Goal: Information Seeking & Learning: Find specific fact

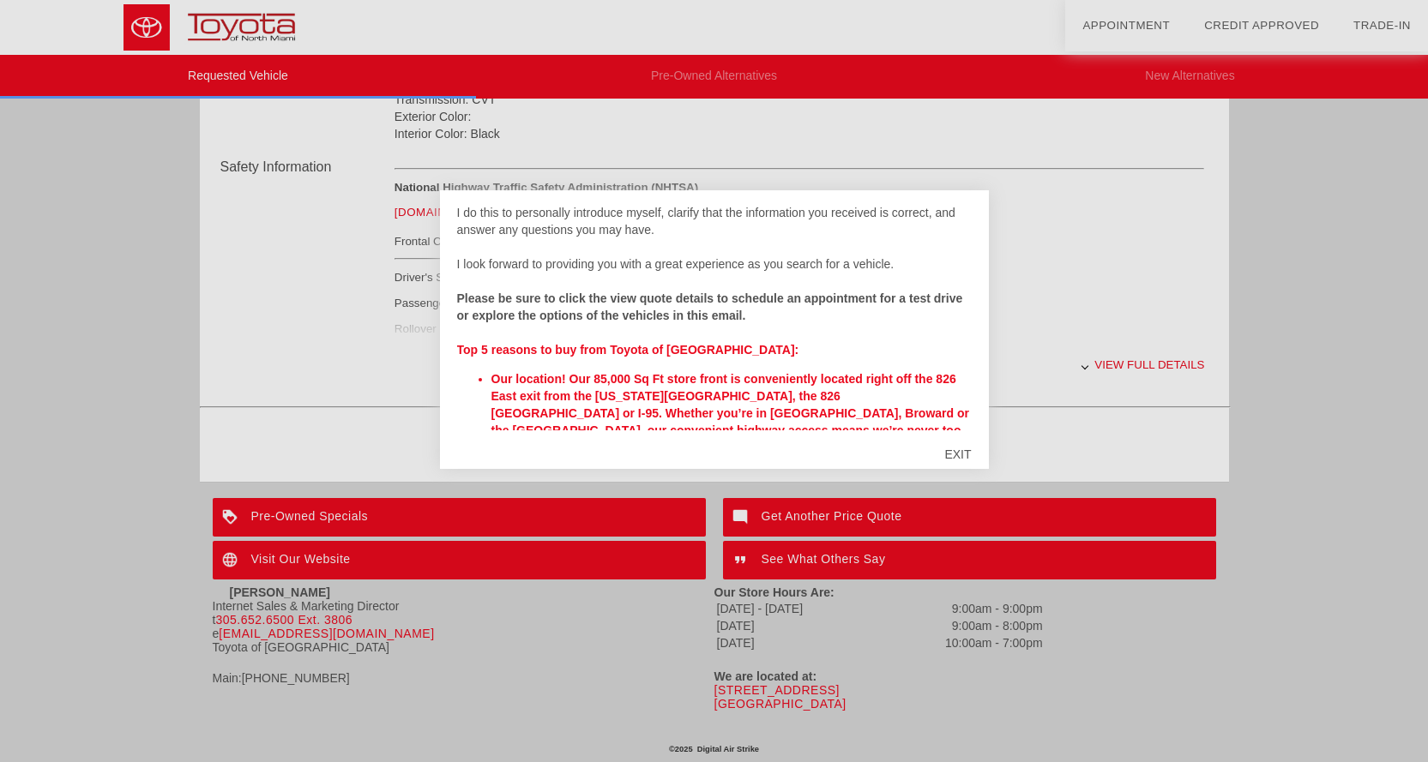
scroll to position [144, 0]
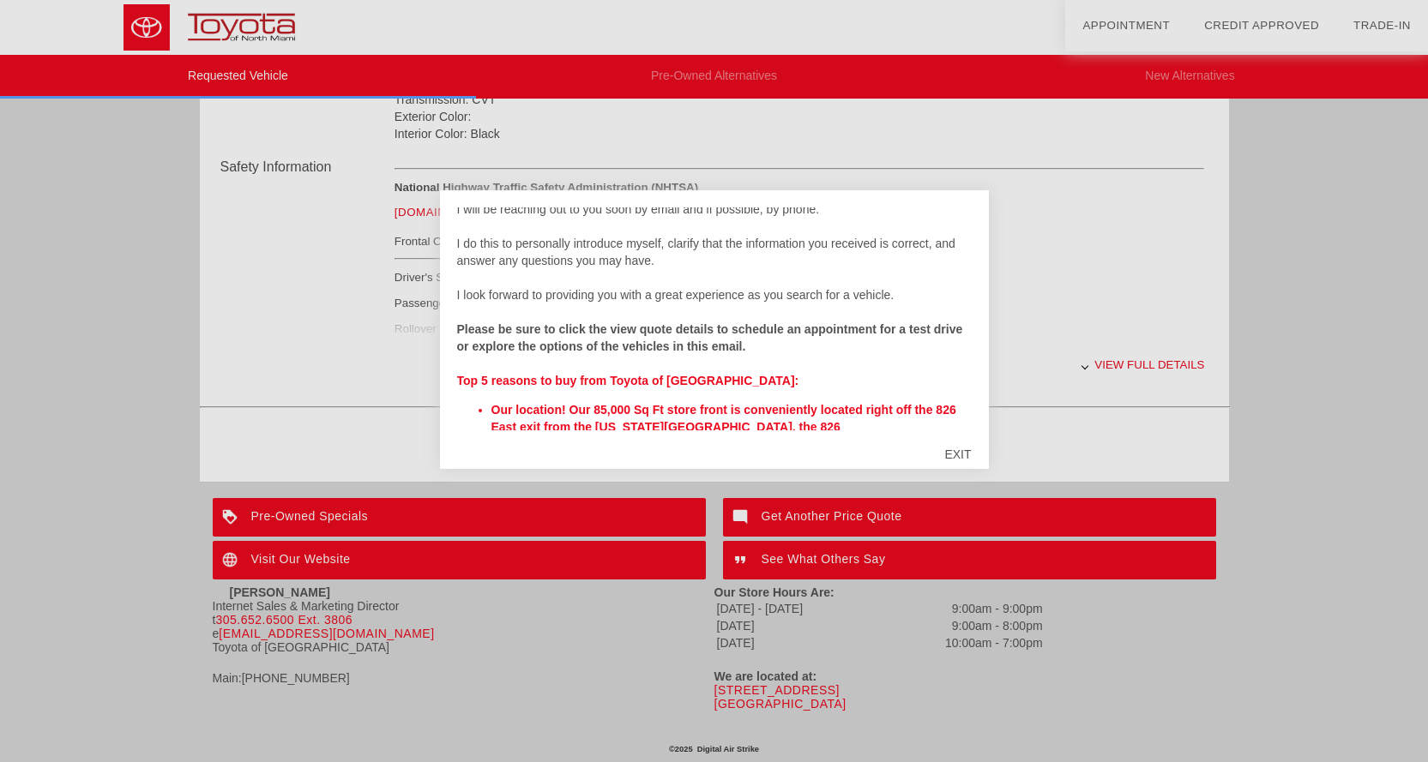
click at [960, 449] on div "EXIT" at bounding box center [957, 454] width 61 height 51
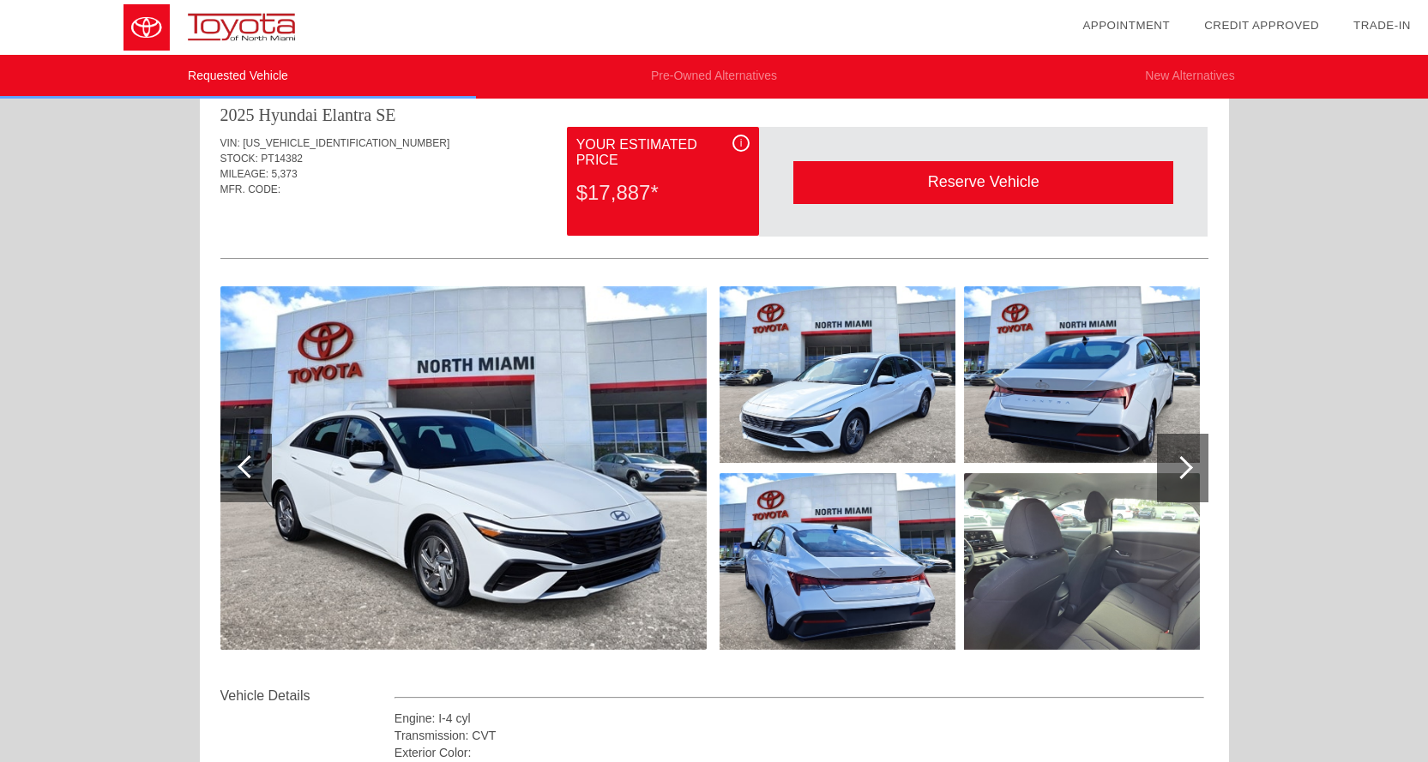
scroll to position [0, 0]
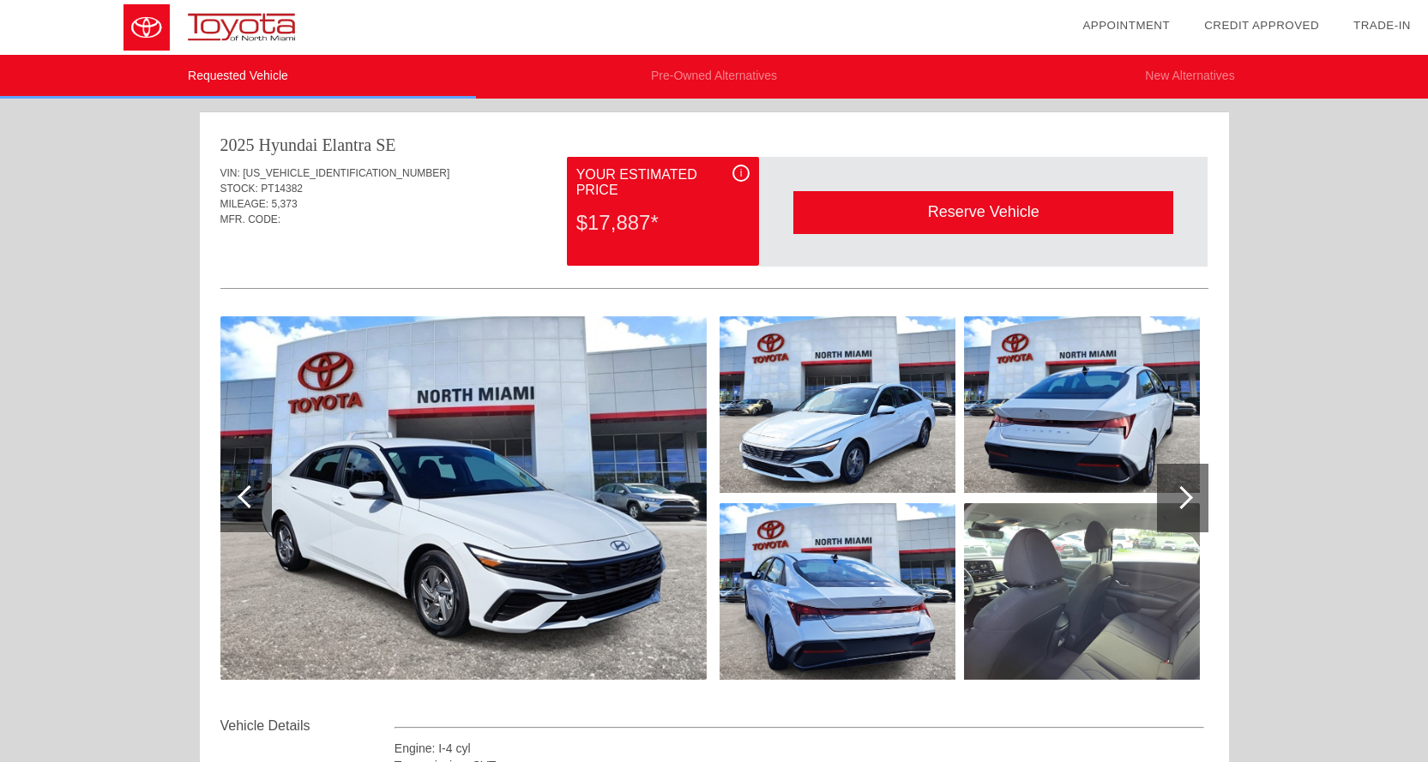
click at [738, 171] on div "i" at bounding box center [740, 173] width 17 height 17
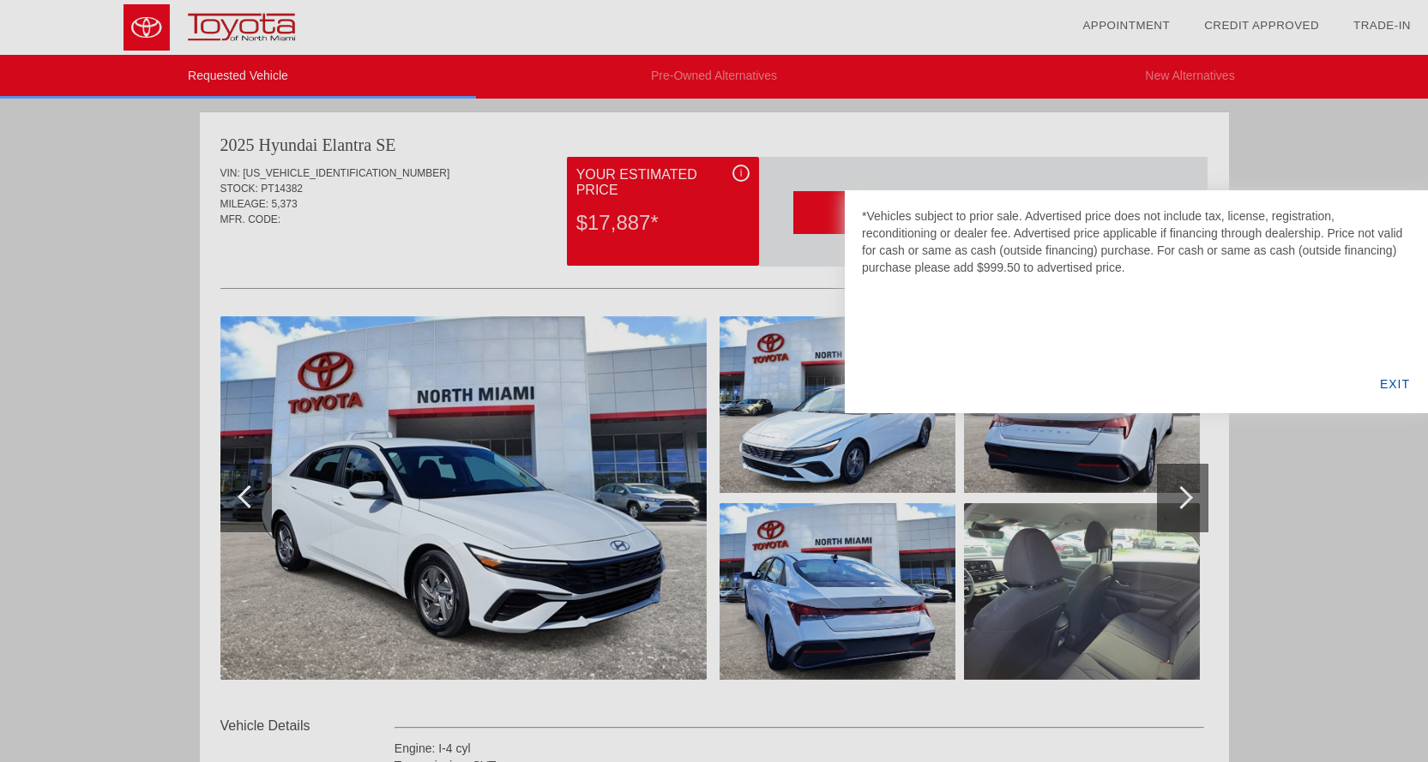
click at [520, 268] on div at bounding box center [714, 381] width 1428 height 762
click at [1392, 385] on div "EXIT" at bounding box center [1395, 384] width 66 height 58
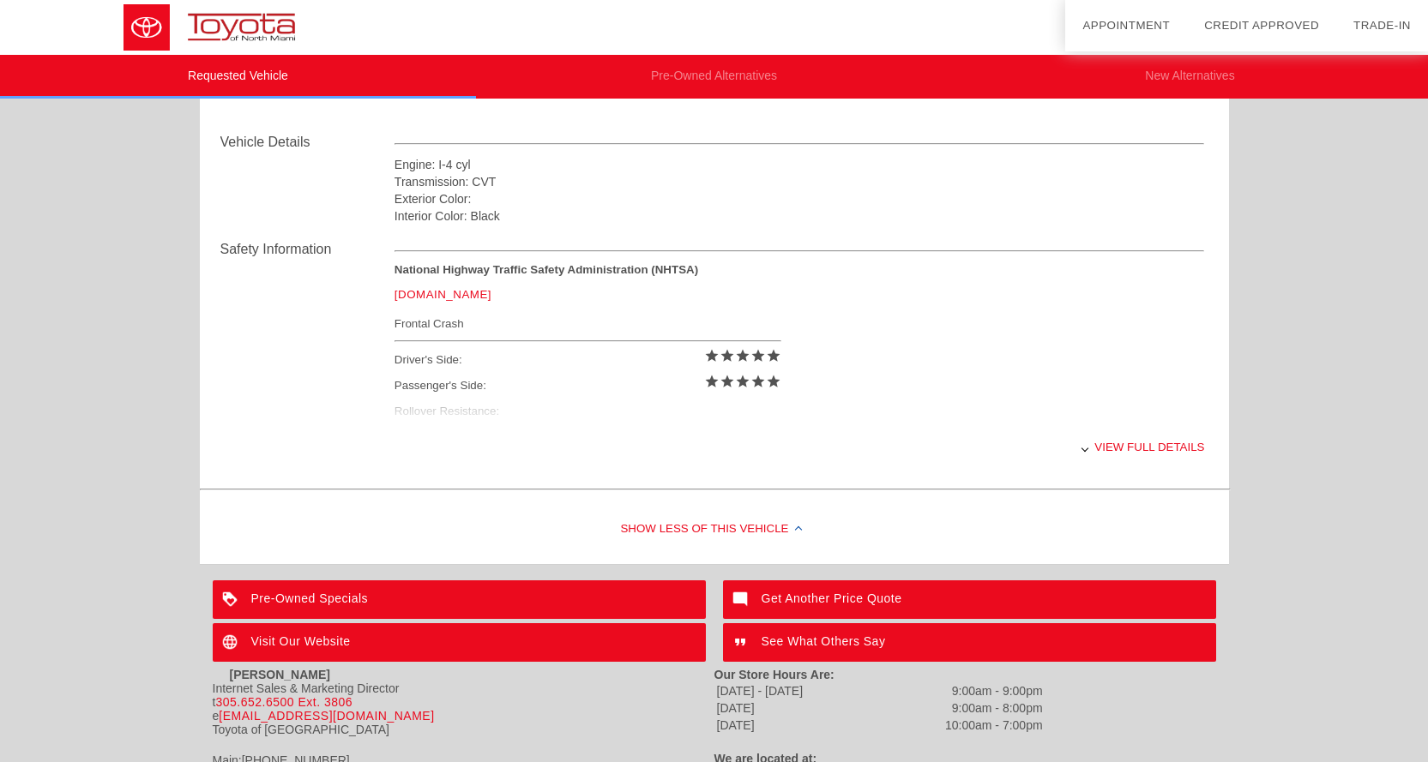
scroll to position [676, 0]
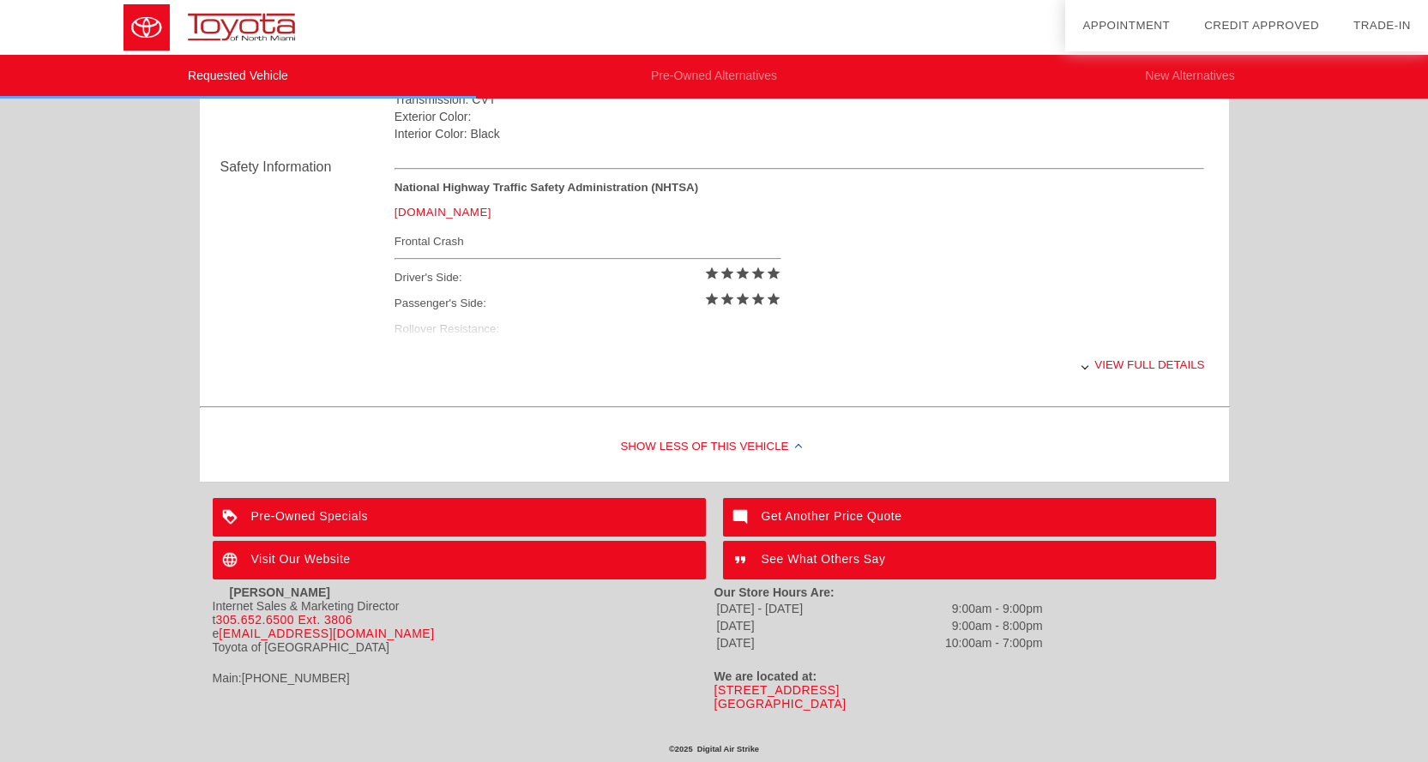
click at [1168, 361] on div "View full details" at bounding box center [799, 365] width 810 height 42
click at [1165, 360] on div "View less details" at bounding box center [799, 365] width 810 height 42
click at [461, 331] on div "National Highway Traffic Safety Administration (NHTSA) www.nhtsa.gov Frontal Cr…" at bounding box center [799, 262] width 810 height 163
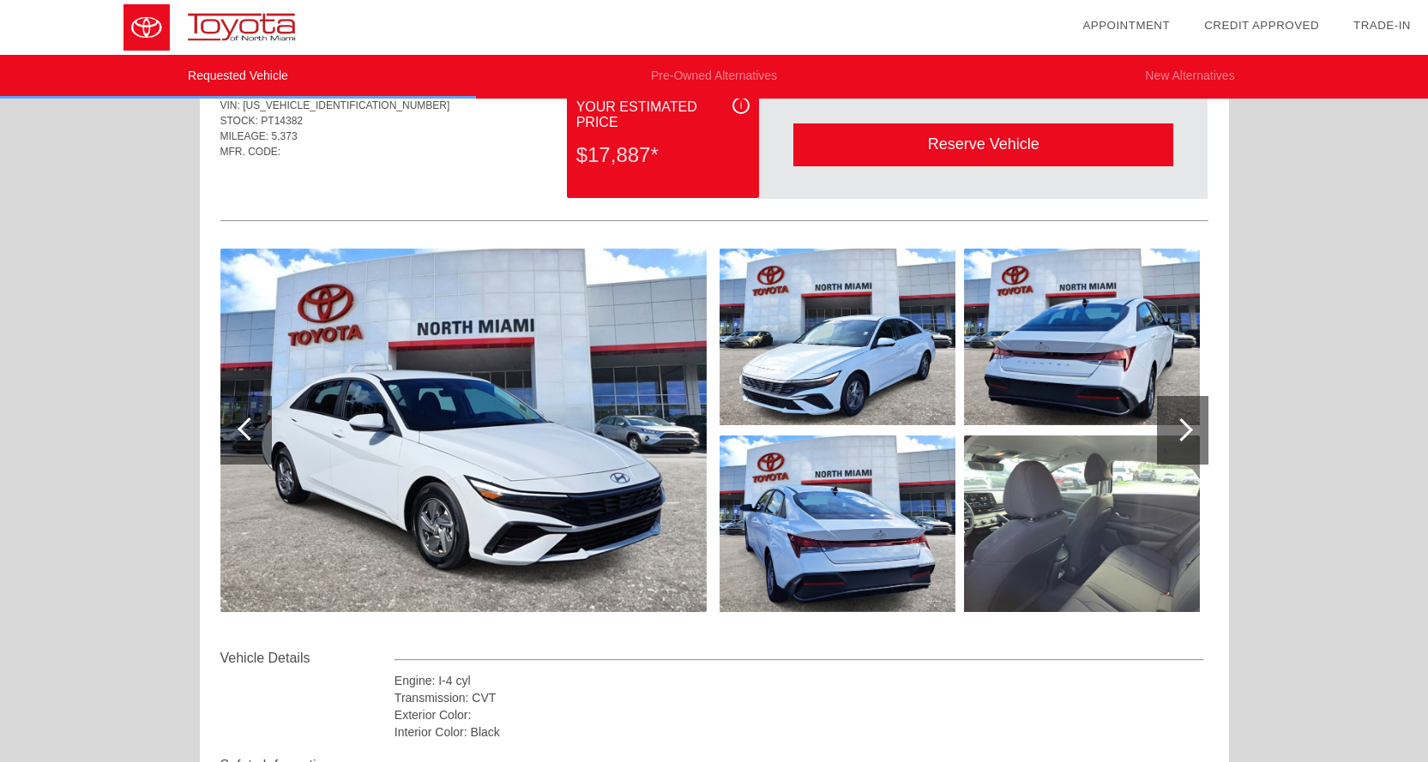
scroll to position [172, 0]
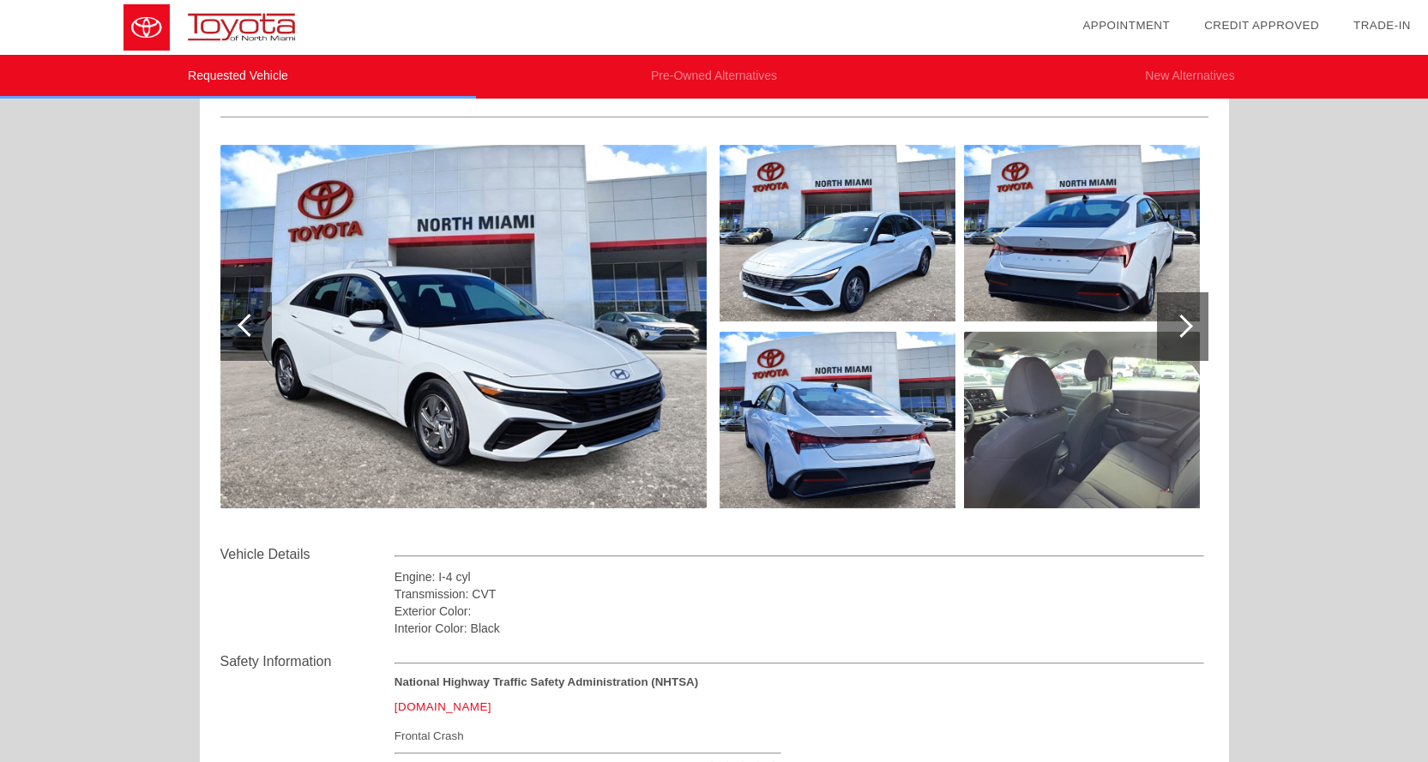
click at [1184, 334] on div at bounding box center [1181, 326] width 23 height 23
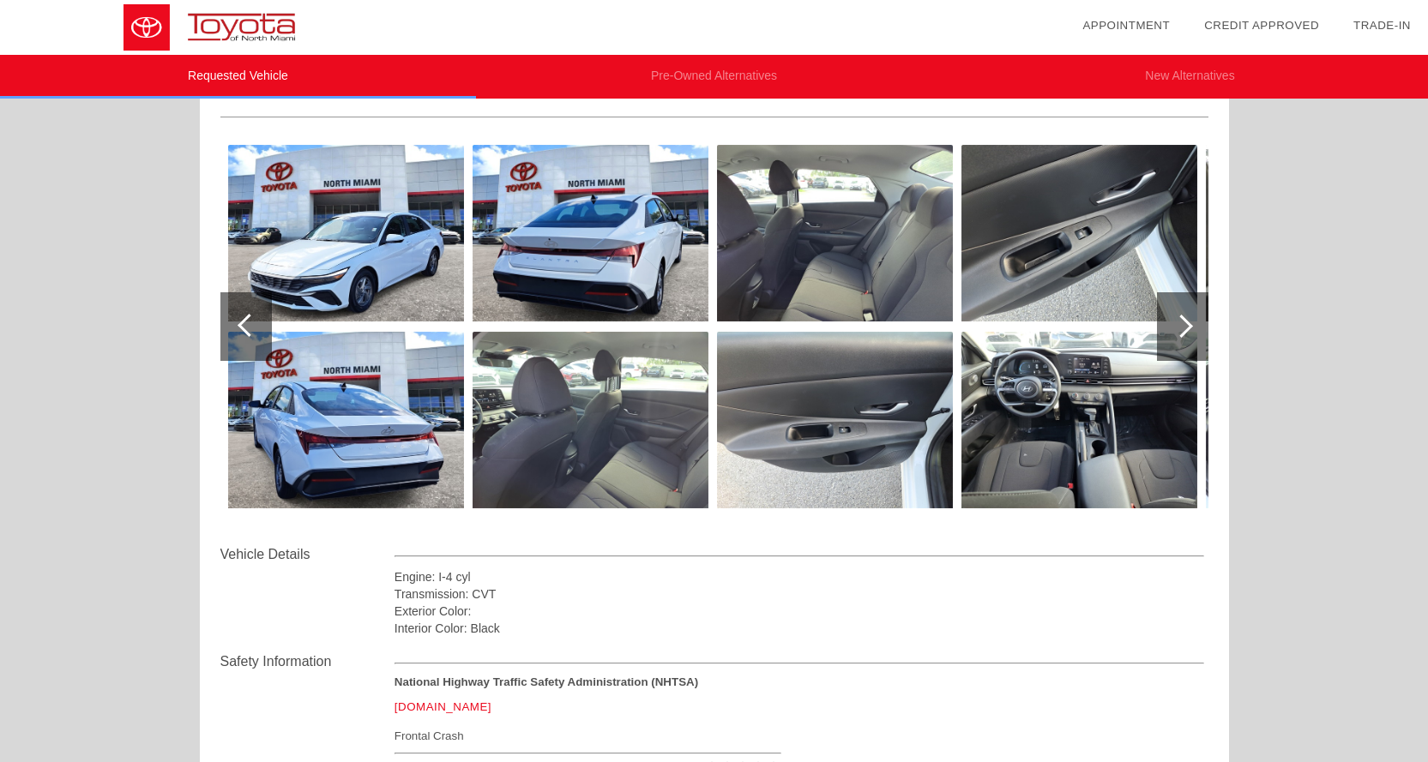
click at [1184, 334] on div at bounding box center [1181, 326] width 23 height 23
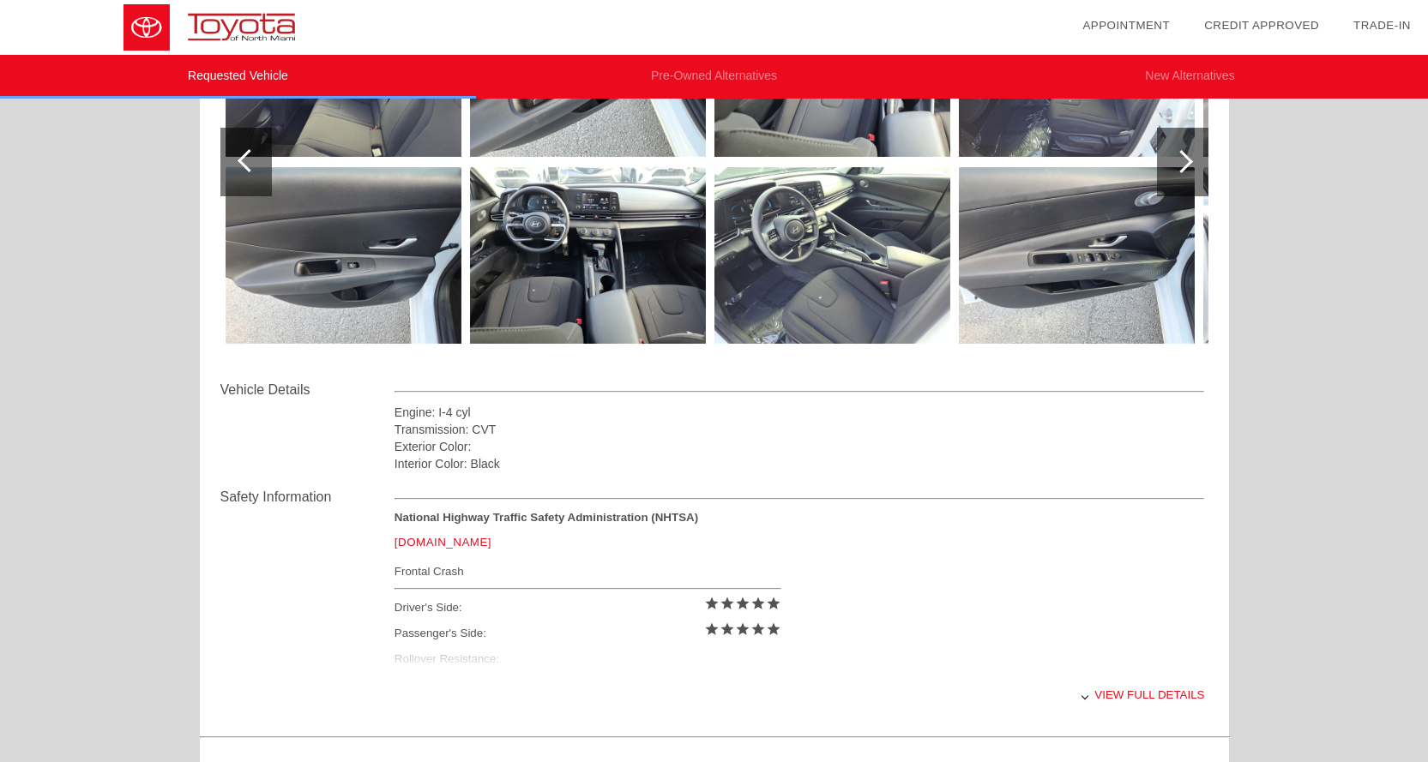
scroll to position [343, 0]
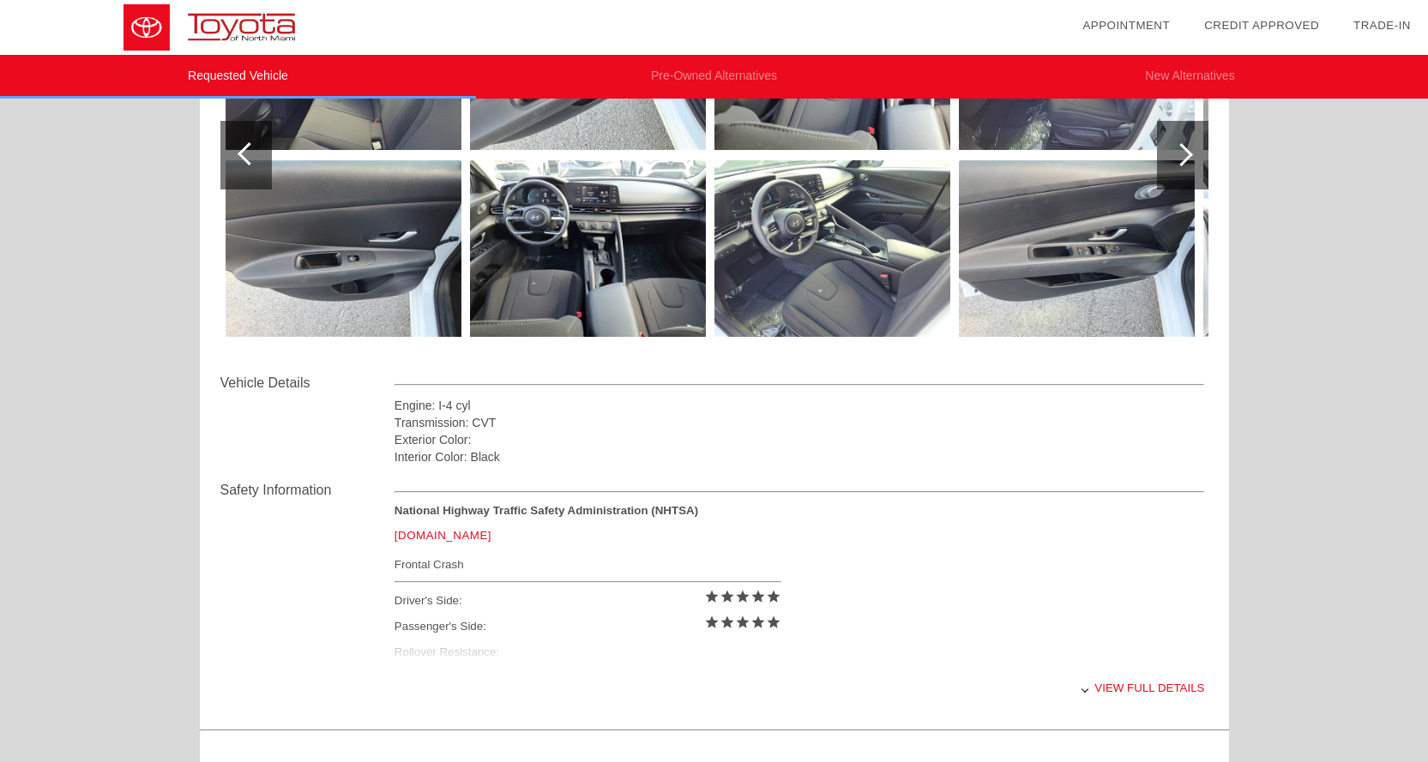
click at [449, 539] on link "[DOMAIN_NAME]" at bounding box center [442, 535] width 97 height 13
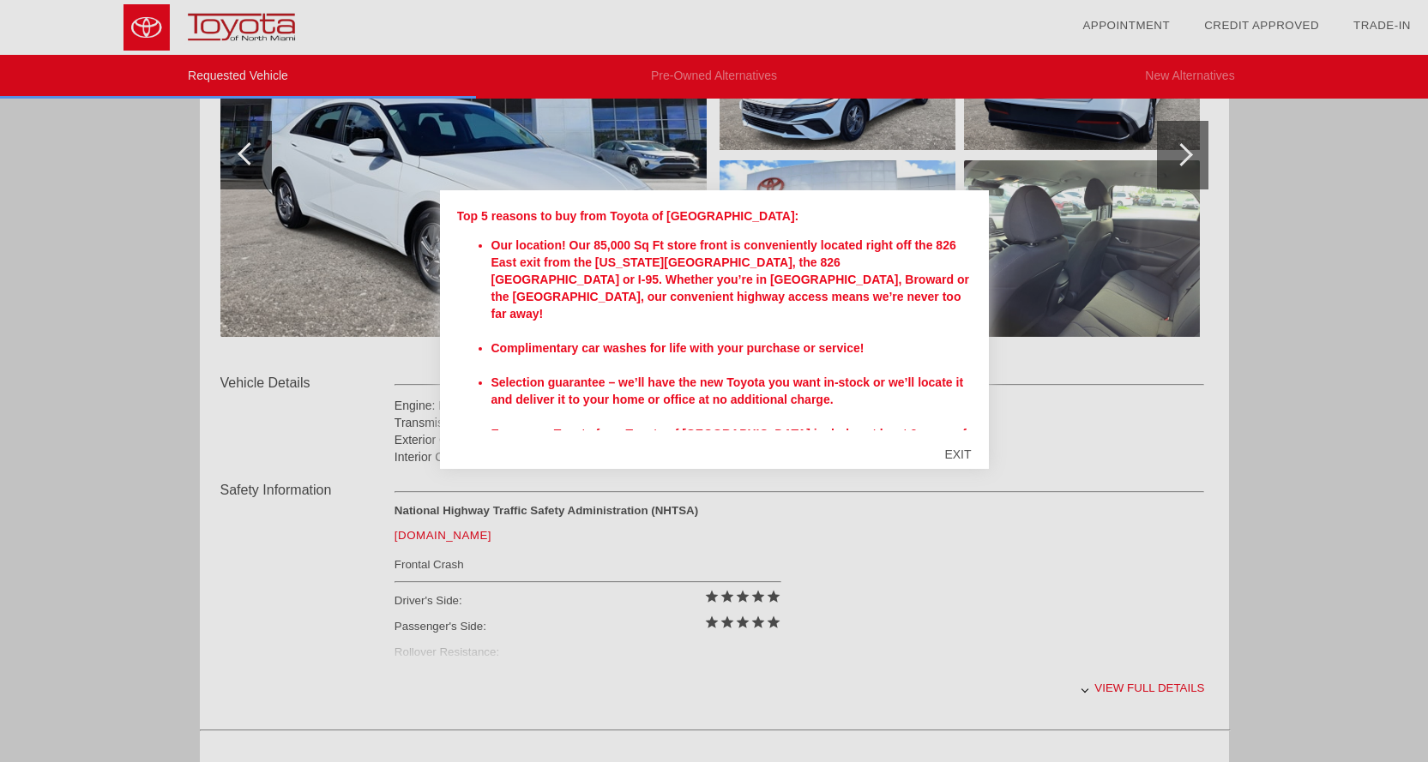
scroll to position [573, 0]
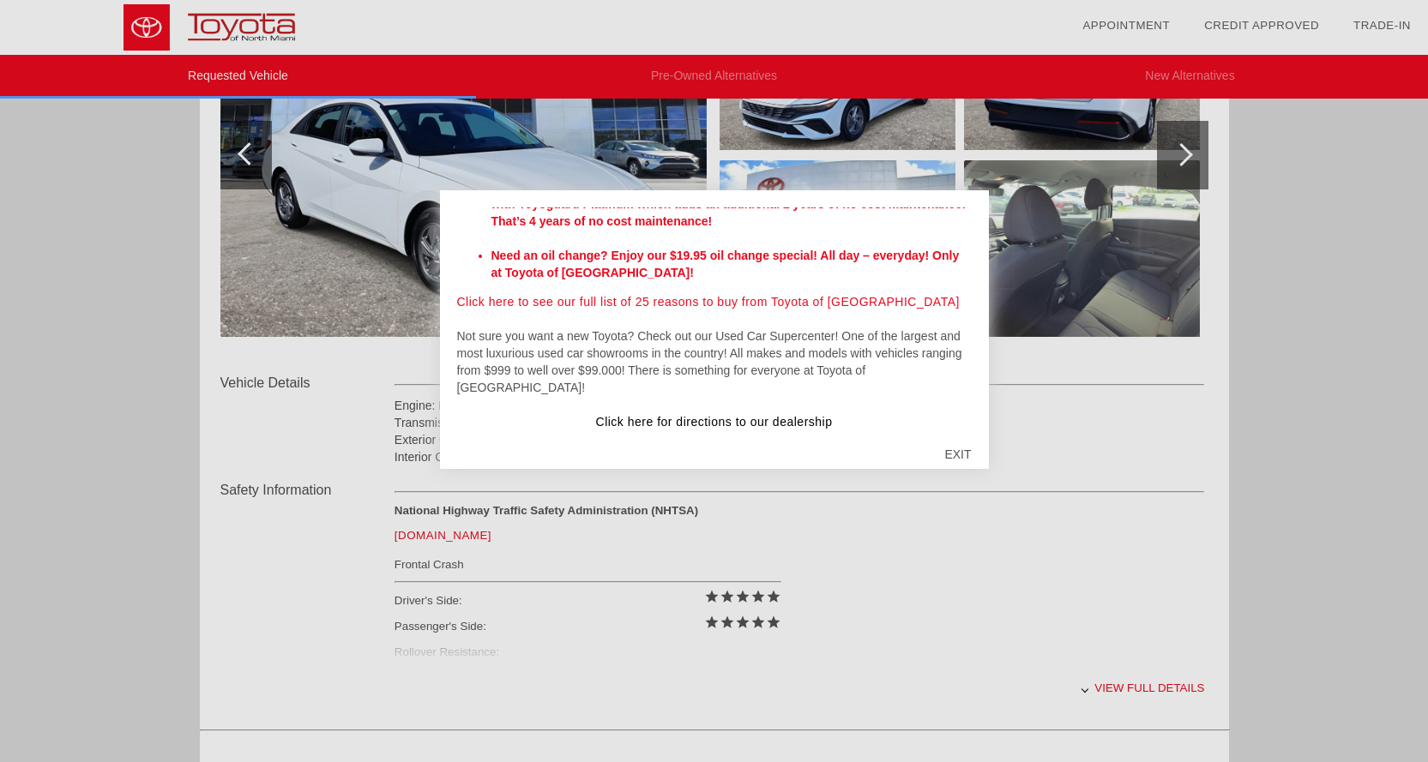
click at [965, 453] on div "EXIT" at bounding box center [957, 454] width 61 height 51
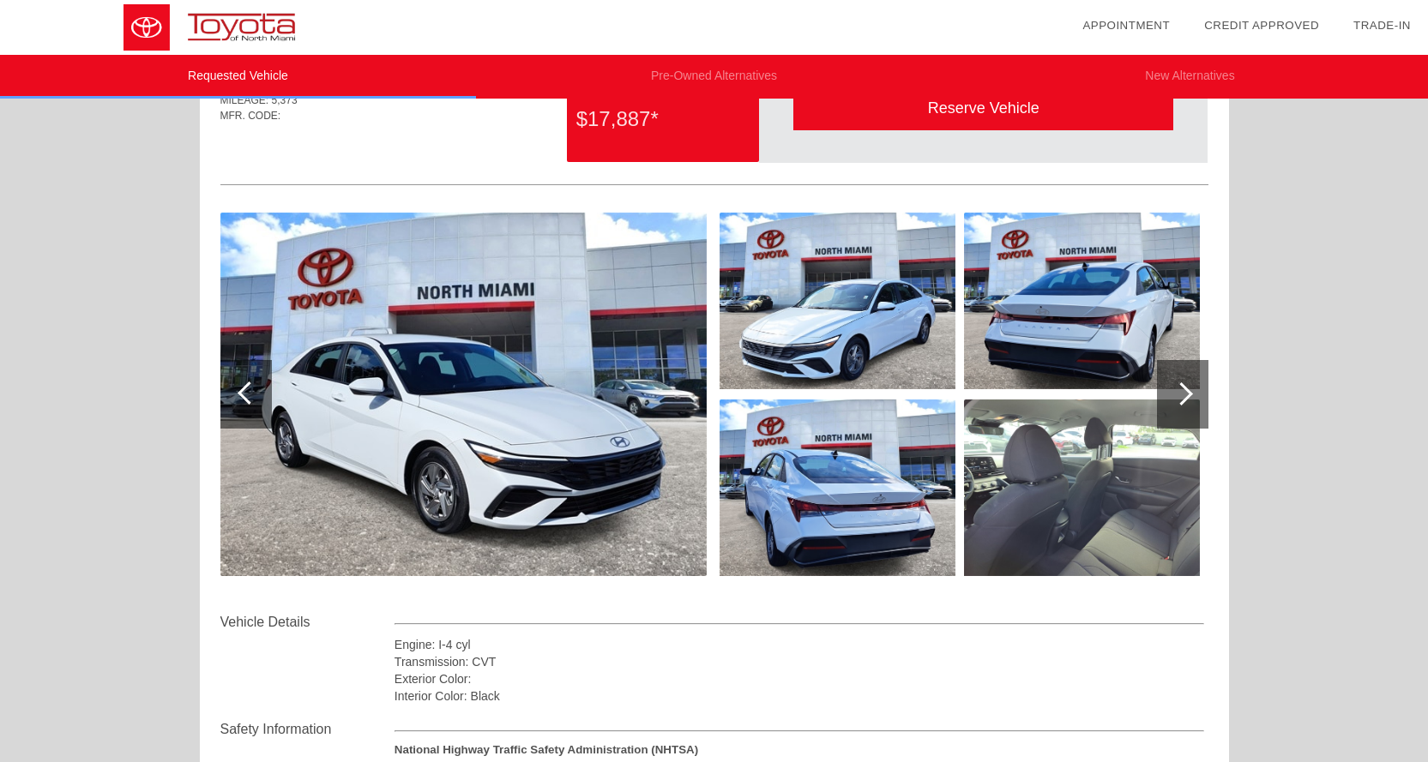
scroll to position [0, 0]
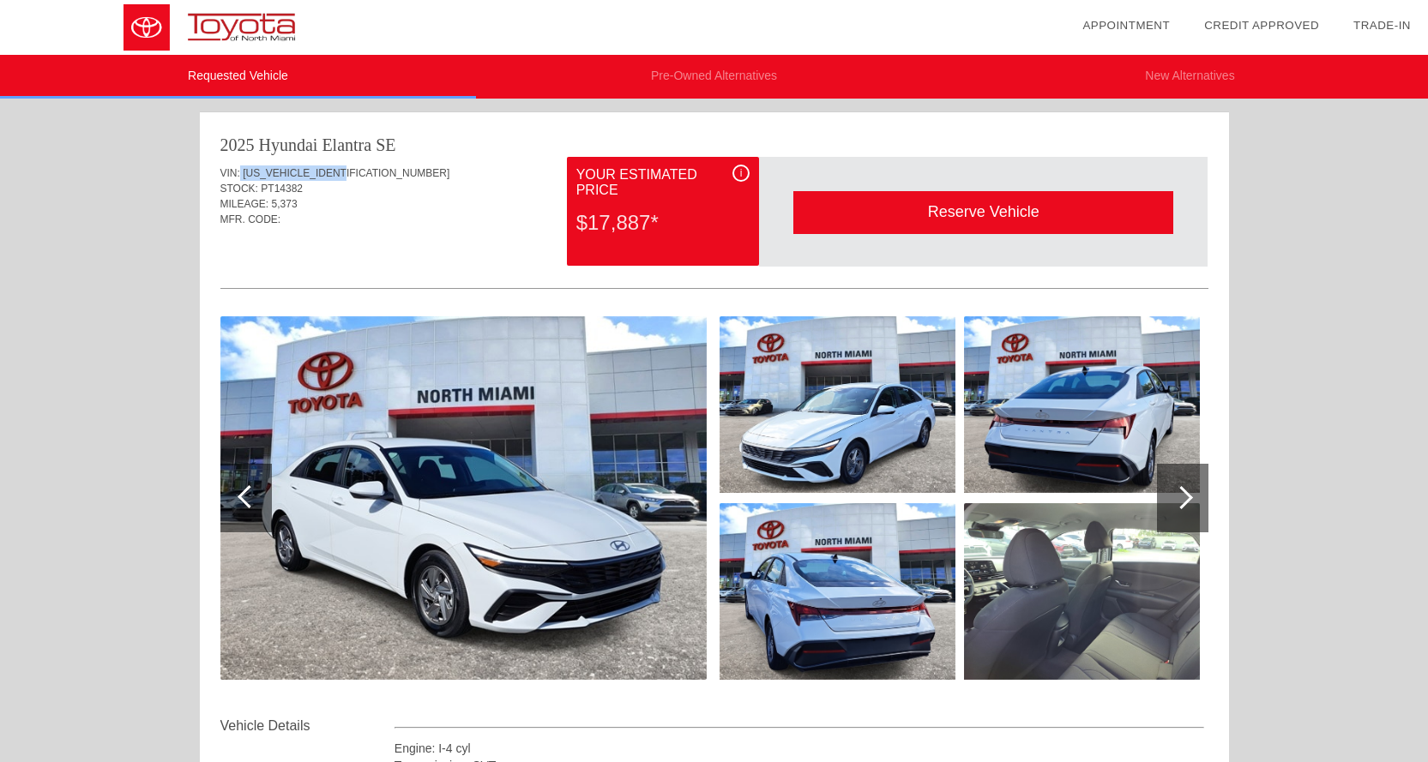
drag, startPoint x: 353, startPoint y: 178, endPoint x: 240, endPoint y: 178, distance: 113.2
click at [240, 178] on div "VIN: [US_VEHICLE_IDENTIFICATION_NUMBER]" at bounding box center [714, 173] width 988 height 15
copy div "[US_VEHICLE_IDENTIFICATION_NUMBER]"
click at [322, 213] on div "MFR. CODE:" at bounding box center [714, 219] width 988 height 15
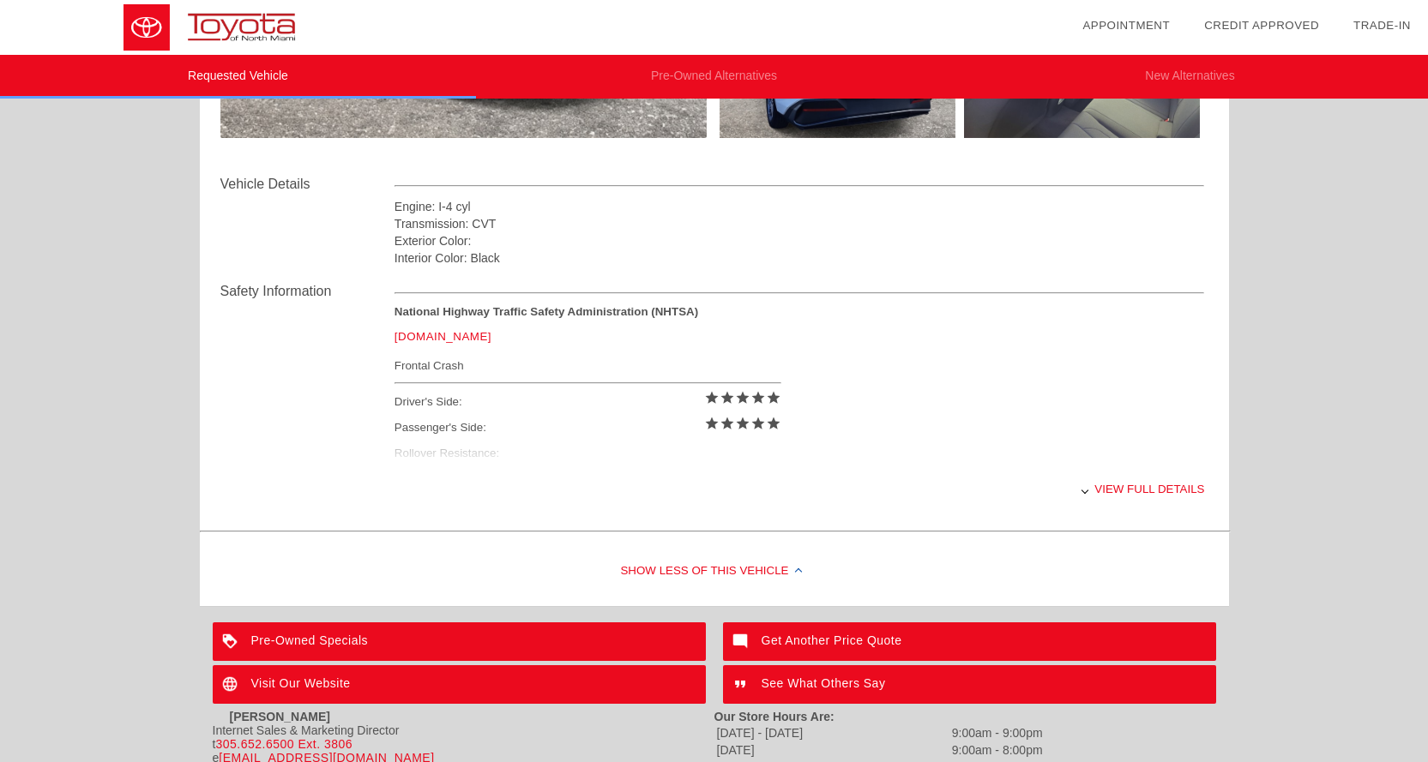
scroll to position [676, 0]
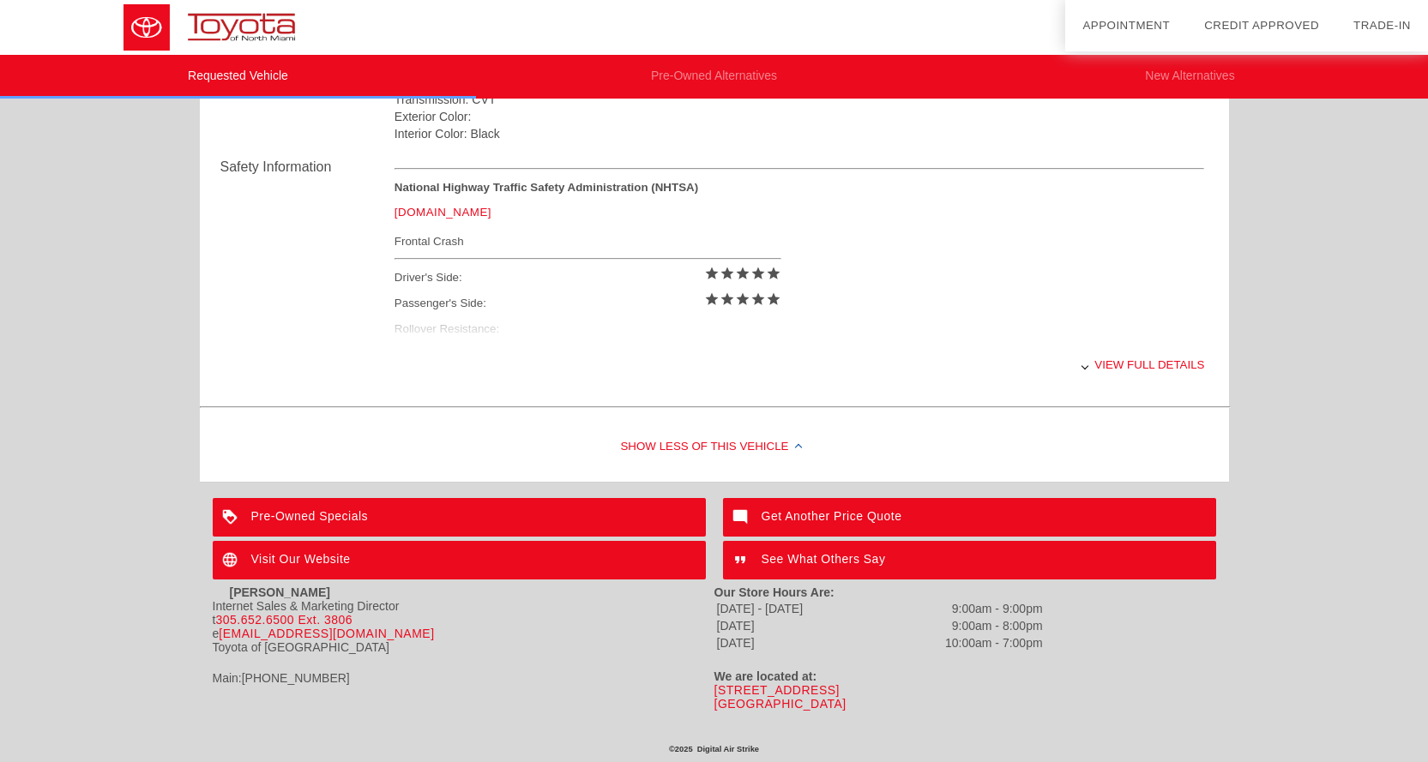
click at [436, 206] on link "[DOMAIN_NAME]" at bounding box center [442, 212] width 97 height 13
